Goal: Transaction & Acquisition: Download file/media

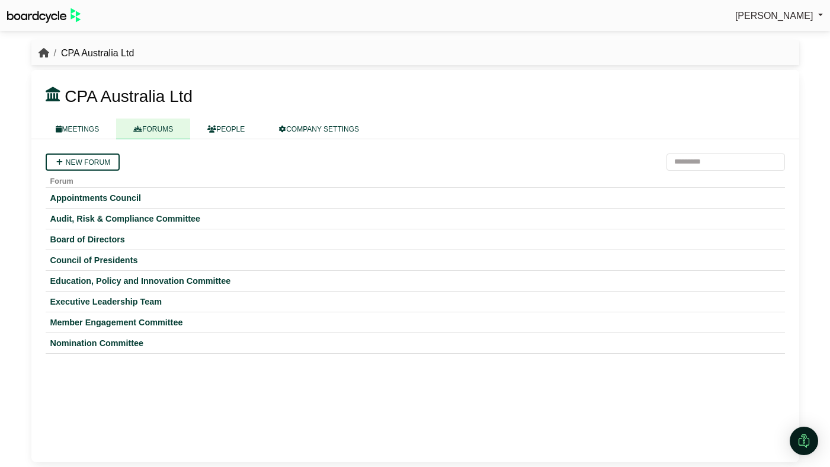
click at [41, 55] on icon "breadcrumb" at bounding box center [44, 52] width 11 height 9
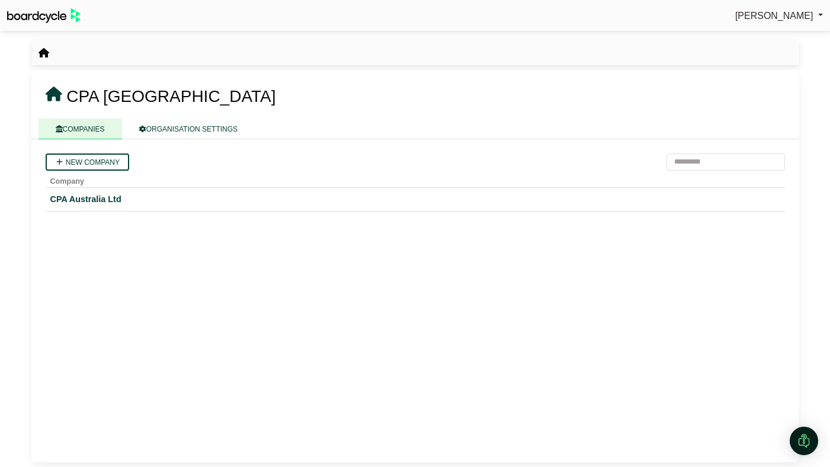
click at [28, 17] on img at bounding box center [43, 15] width 73 height 15
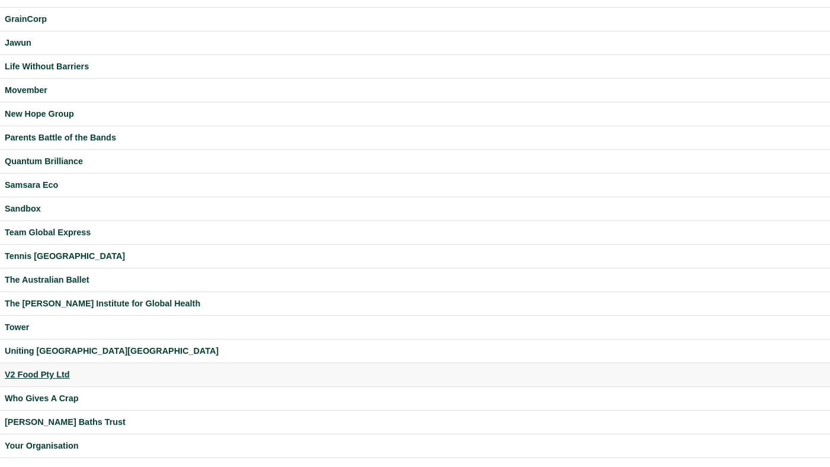
scroll to position [241, 0]
click at [41, 444] on div "Your Organisation" at bounding box center [415, 445] width 820 height 14
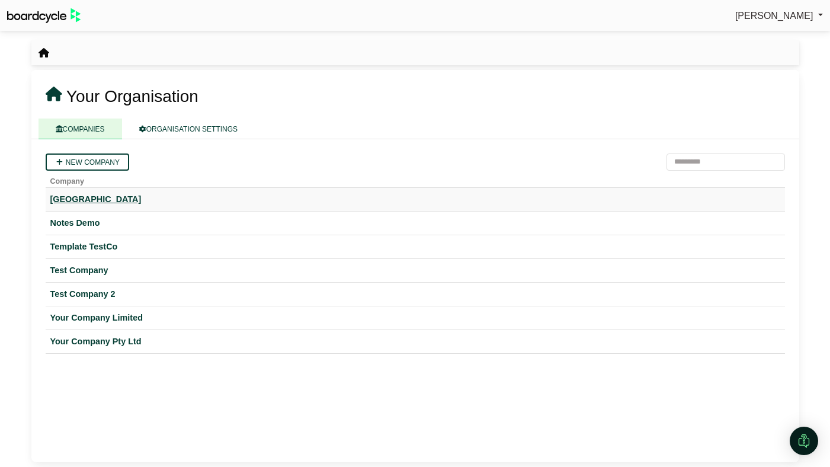
click at [80, 204] on div "[GEOGRAPHIC_DATA]" at bounding box center [415, 200] width 730 height 14
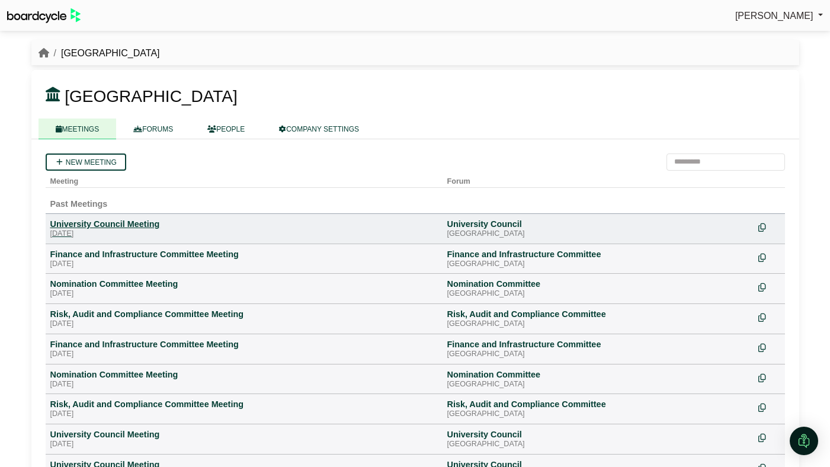
click at [92, 229] on div "[DATE]" at bounding box center [243, 233] width 387 height 9
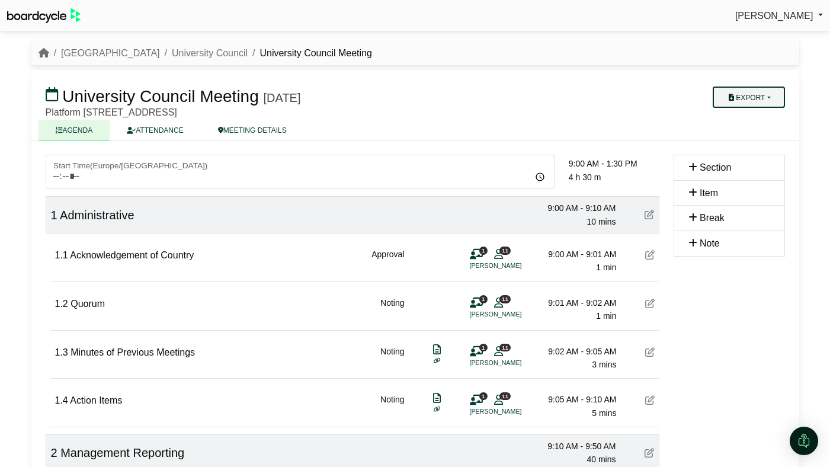
click at [749, 100] on button "Export" at bounding box center [749, 96] width 72 height 21
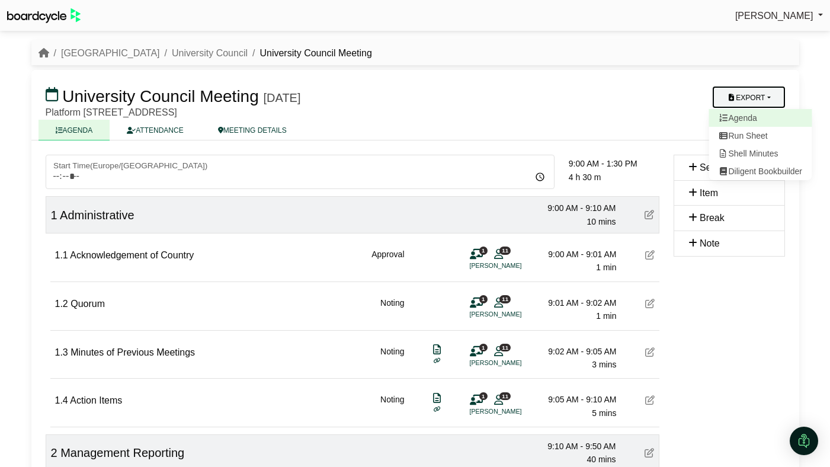
click at [748, 113] on link "Agenda" at bounding box center [759, 118] width 103 height 18
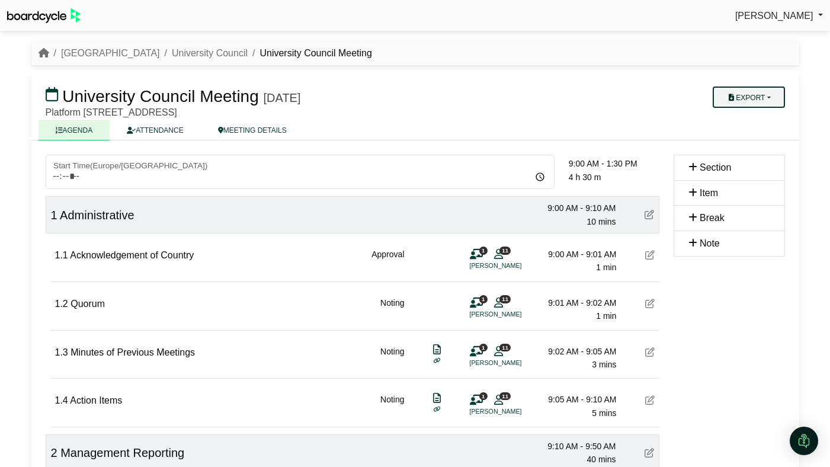
click at [730, 95] on icon "button" at bounding box center [731, 97] width 9 height 7
click at [729, 134] on link "Run Sheet" at bounding box center [759, 136] width 103 height 18
